Goal: Transaction & Acquisition: Subscribe to service/newsletter

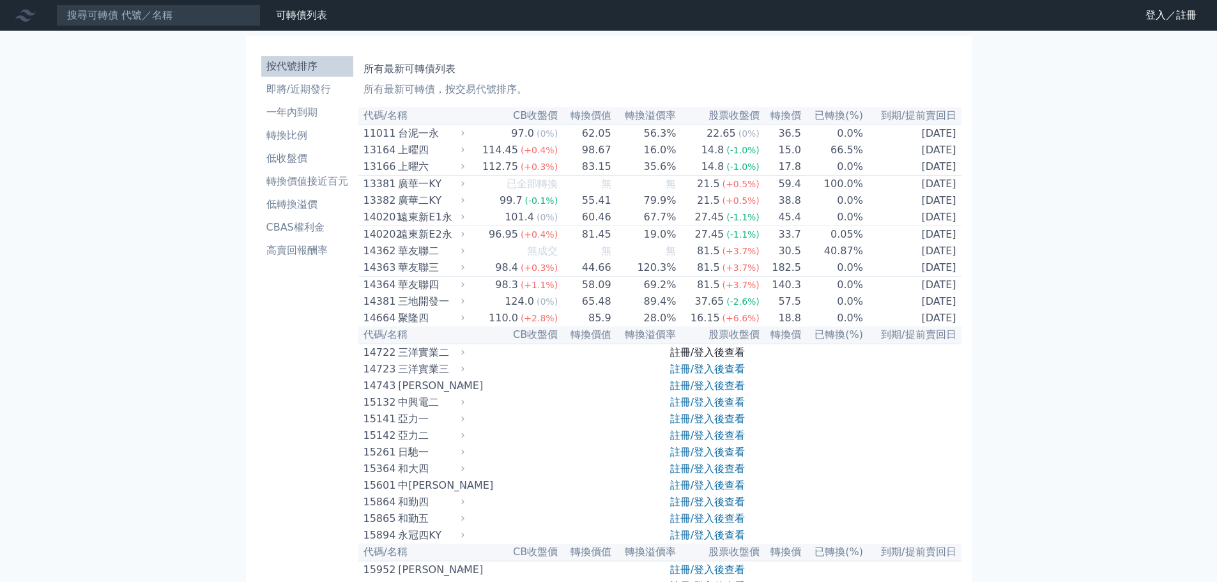
click at [709, 358] on link "註冊/登入後查看" at bounding box center [707, 352] width 75 height 12
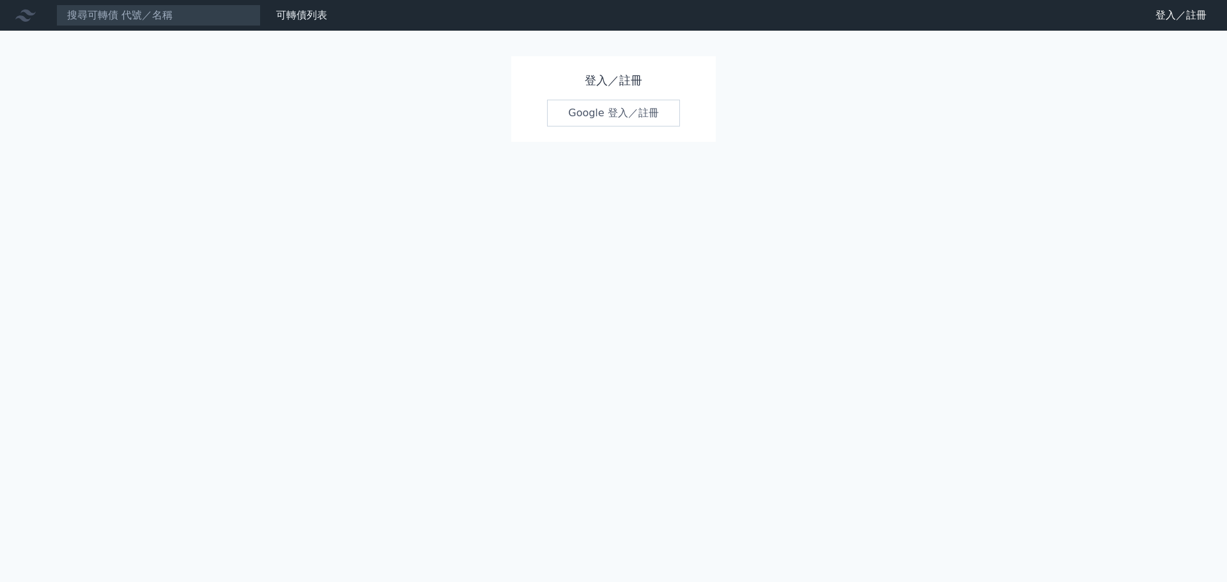
click at [608, 113] on link "Google 登入／註冊" at bounding box center [613, 113] width 133 height 27
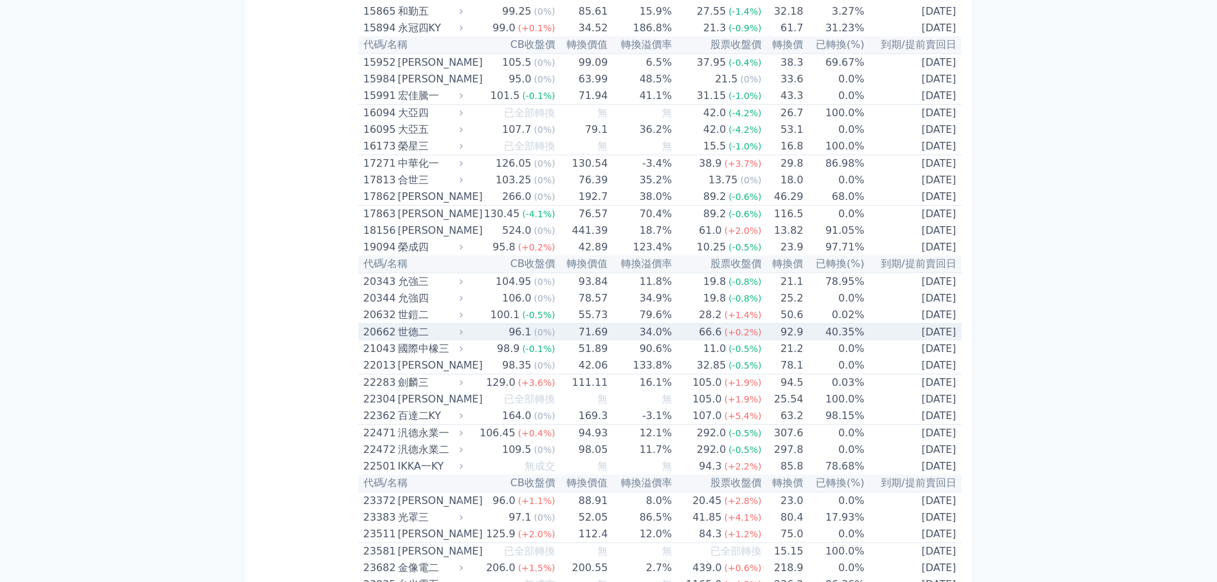
scroll to position [511, 0]
